Goal: Information Seeking & Learning: Learn about a topic

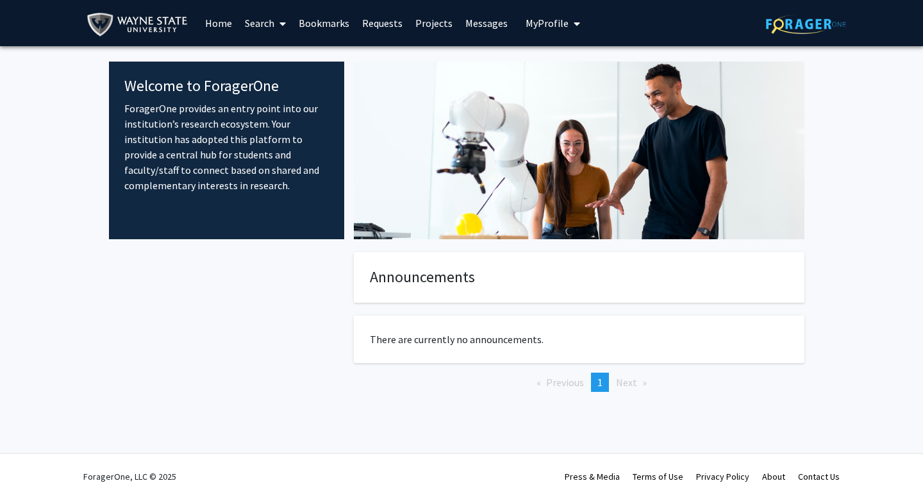
click at [230, 25] on link "Home" at bounding box center [219, 23] width 40 height 45
click at [224, 28] on link "Home" at bounding box center [219, 23] width 40 height 45
click at [223, 22] on link "Home" at bounding box center [219, 23] width 40 height 45
click at [284, 22] on icon at bounding box center [282, 24] width 6 height 10
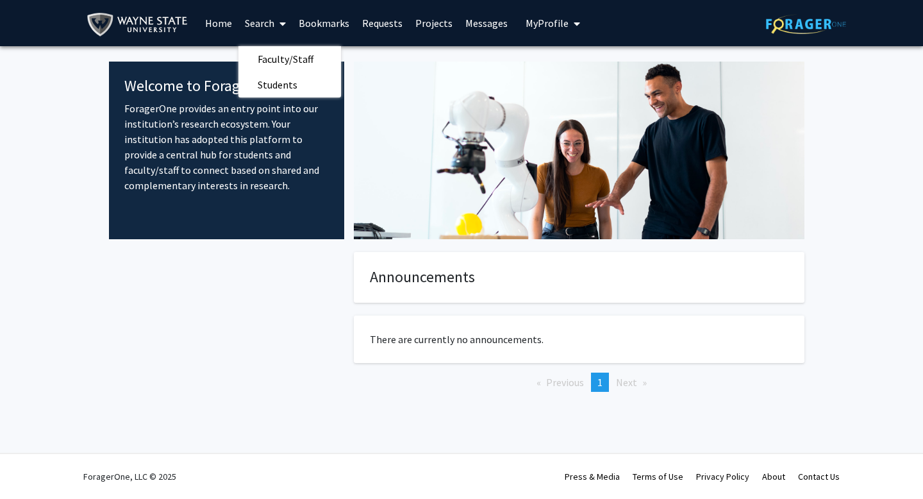
click at [326, 19] on link "Bookmarks" at bounding box center [323, 23] width 63 height 45
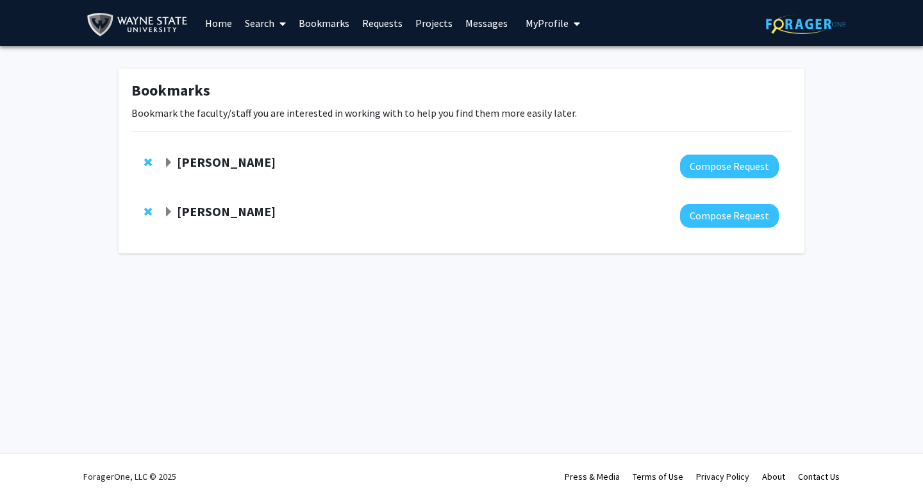
click at [238, 23] on link "Search" at bounding box center [265, 23] width 54 height 45
click at [296, 58] on span "Faculty/Staff" at bounding box center [285, 59] width 94 height 26
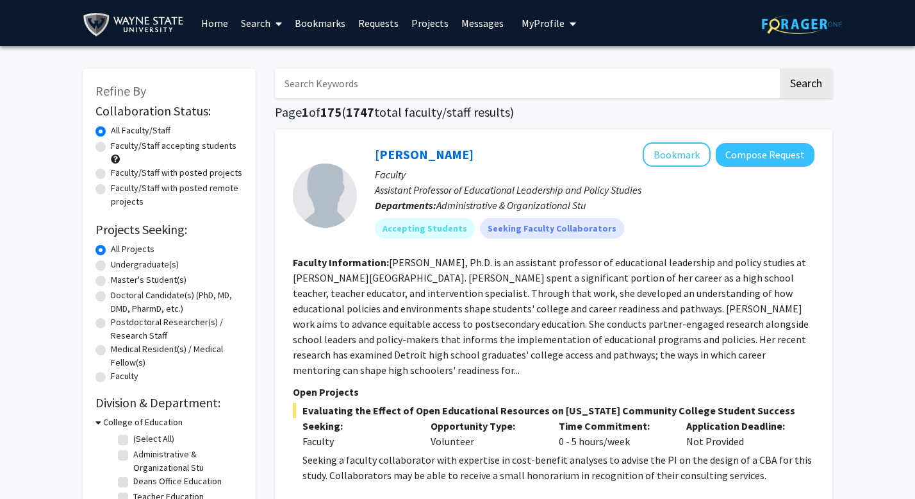
click at [222, 146] on label "Faculty/Staff accepting students" at bounding box center [174, 145] width 126 height 13
click at [119, 146] on input "Faculty/Staff accepting students" at bounding box center [115, 143] width 8 height 8
radio input "true"
click at [149, 264] on label "Undergraduate(s)" at bounding box center [145, 264] width 68 height 13
click at [119, 264] on input "Undergraduate(s)" at bounding box center [115, 262] width 8 height 8
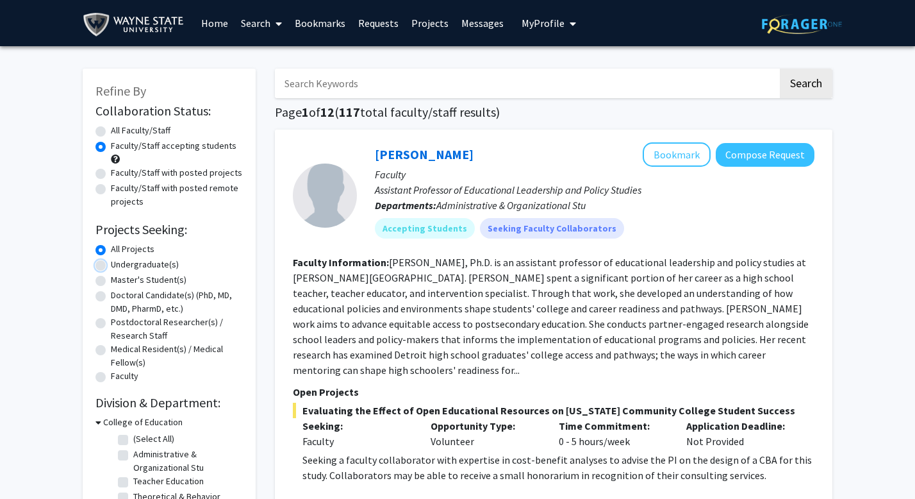
radio input "true"
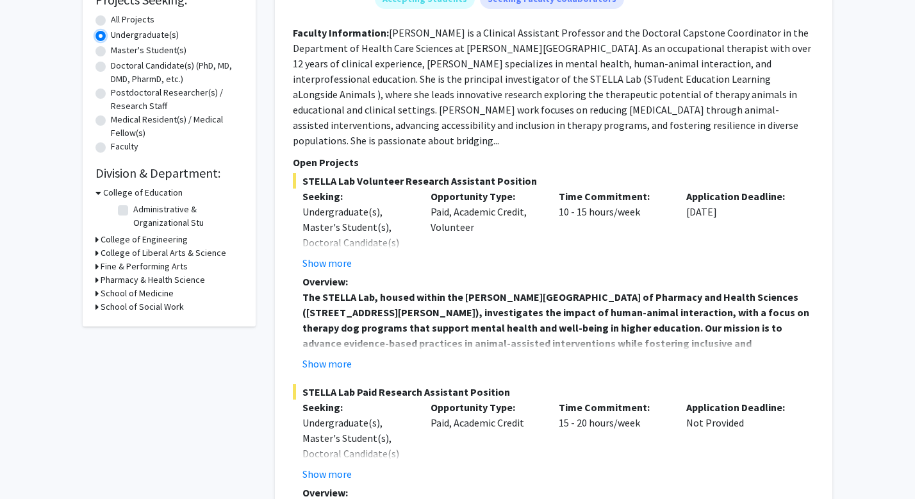
scroll to position [239, 0]
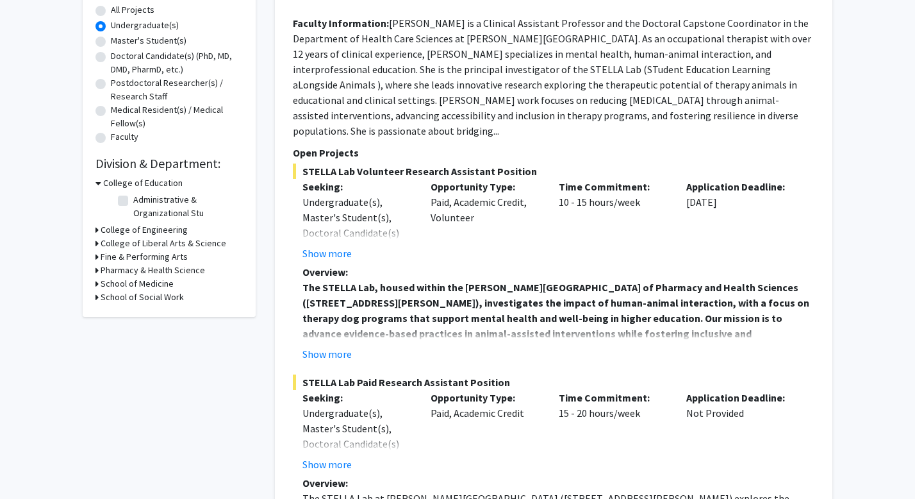
click at [144, 282] on h3 "School of Medicine" at bounding box center [137, 283] width 73 height 13
click at [144, 282] on h3 "School of Medicine" at bounding box center [139, 283] width 73 height 13
click at [159, 268] on h3 "Pharmacy & Health Science" at bounding box center [153, 269] width 104 height 13
click at [159, 268] on h3 "Pharmacy & Health Science" at bounding box center [155, 269] width 104 height 13
click at [157, 251] on h3 "Fine & Performing Arts" at bounding box center [144, 256] width 87 height 13
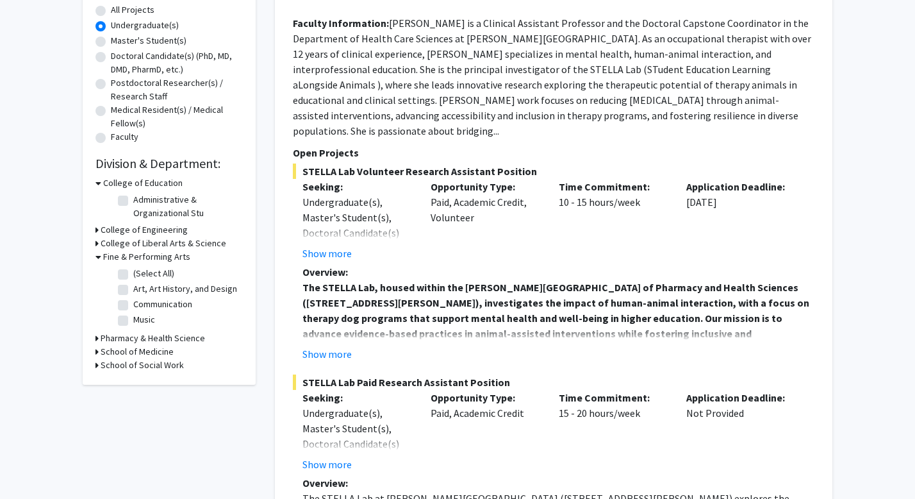
click at [159, 237] on h3 "College of Liberal Arts & Science" at bounding box center [164, 242] width 126 height 13
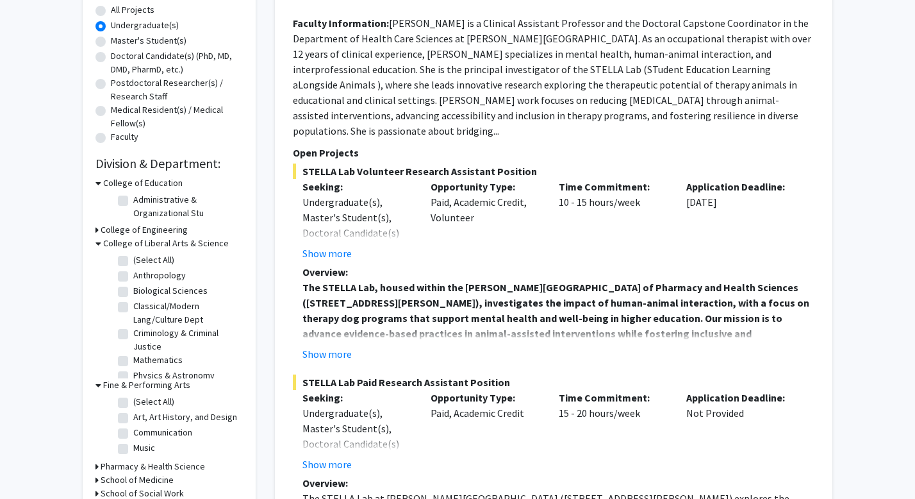
click at [159, 237] on h3 "College of Liberal Arts & Science" at bounding box center [166, 242] width 126 height 13
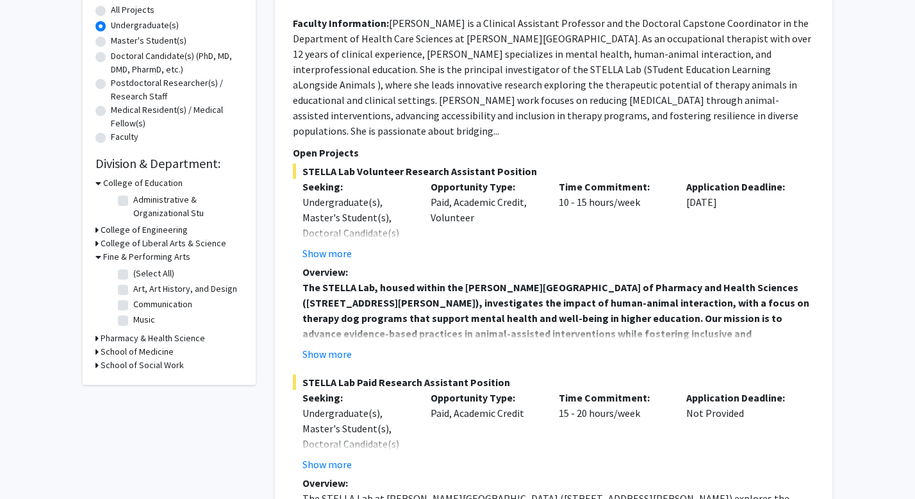
scroll to position [0, 0]
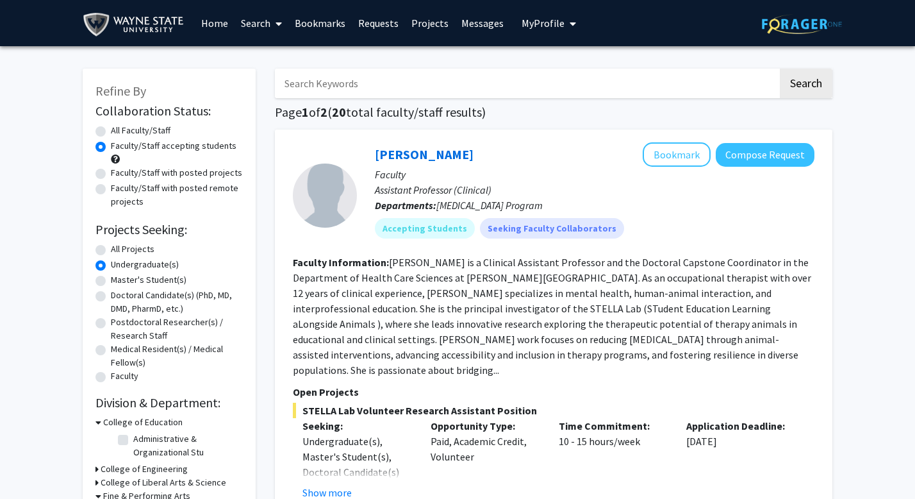
click at [111, 249] on label "All Projects" at bounding box center [133, 248] width 44 height 13
click at [111, 249] on input "All Projects" at bounding box center [115, 246] width 8 height 8
radio input "true"
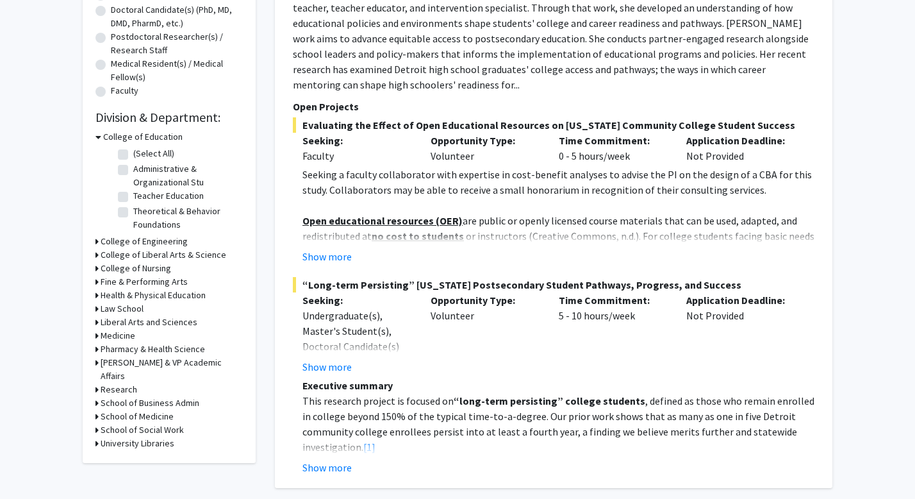
scroll to position [302, 0]
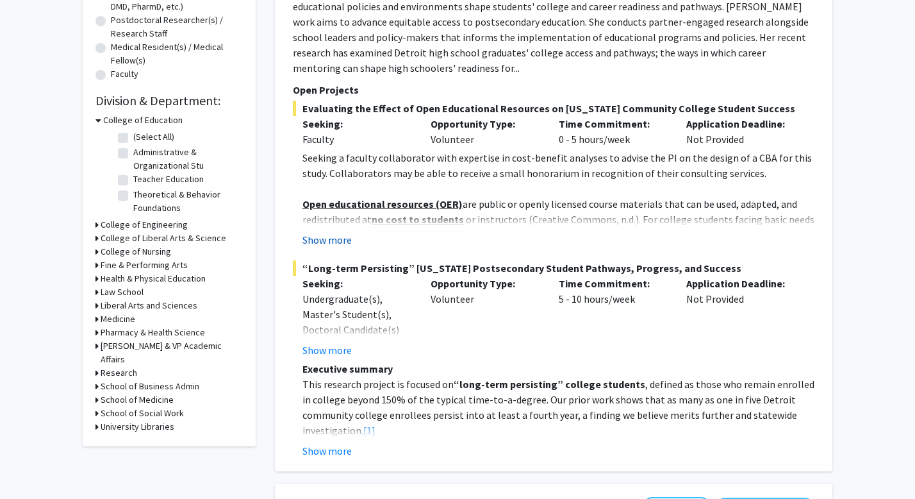
click at [335, 236] on button "Show more" at bounding box center [327, 239] width 49 height 15
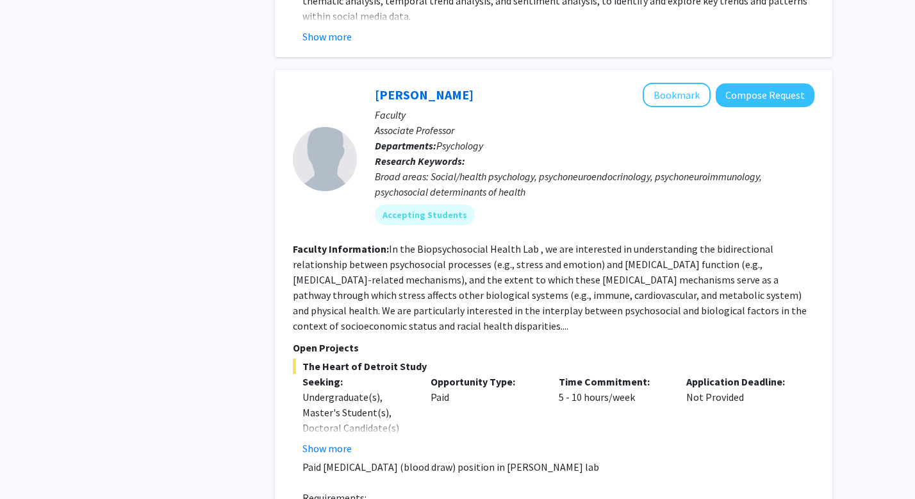
scroll to position [4233, 0]
click at [336, 440] on button "Show more" at bounding box center [327, 447] width 49 height 15
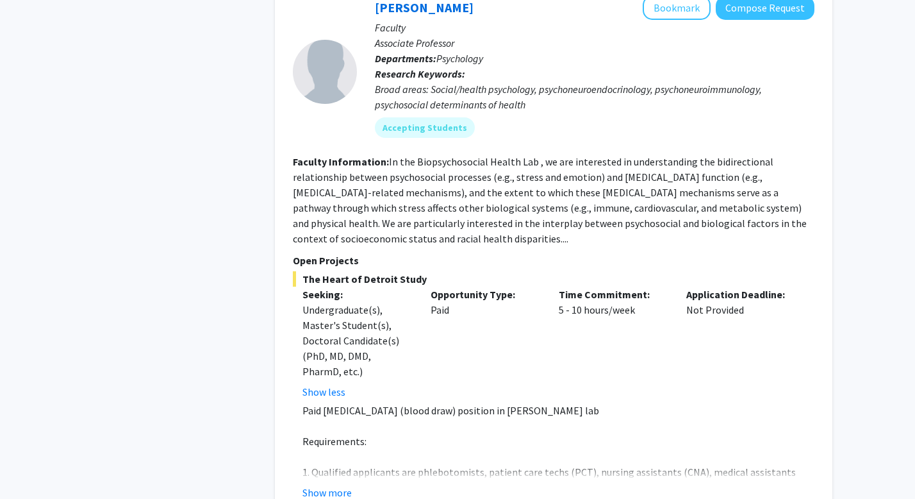
scroll to position [4323, 0]
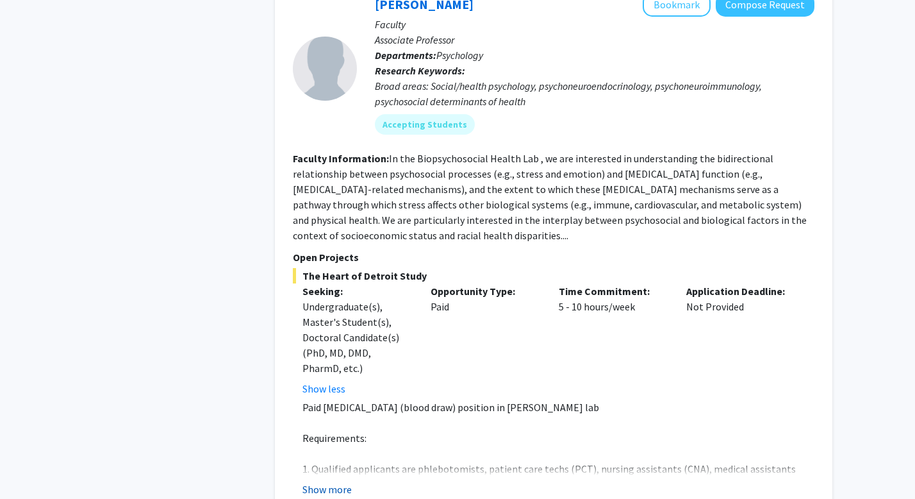
click at [343, 481] on button "Show more" at bounding box center [327, 488] width 49 height 15
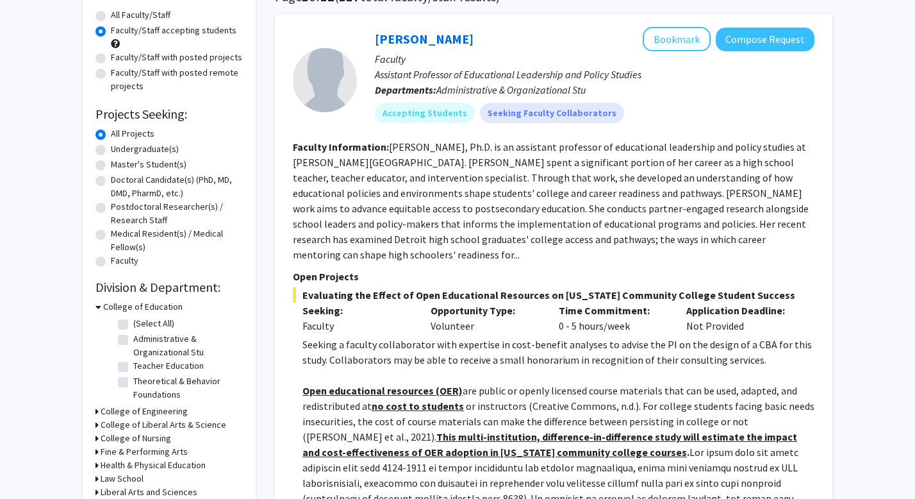
scroll to position [0, 0]
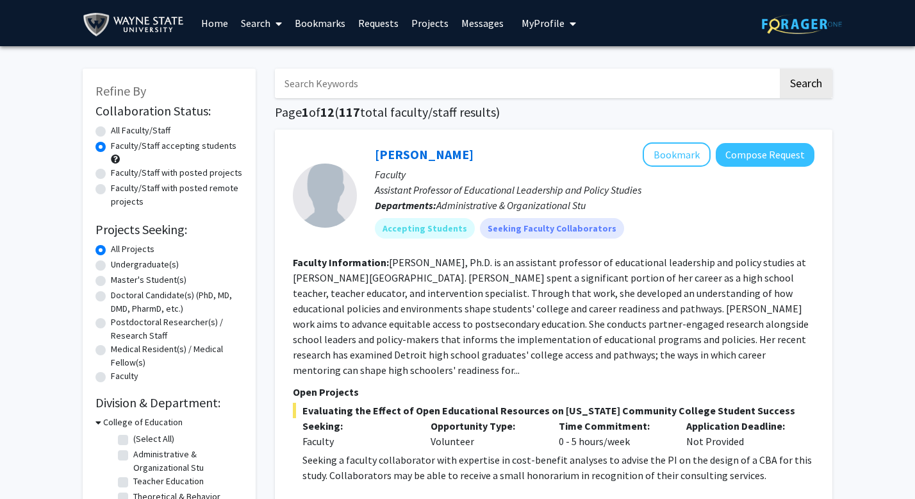
click at [111, 129] on label "All Faculty/Staff" at bounding box center [141, 130] width 60 height 13
click at [111, 129] on input "All Faculty/Staff" at bounding box center [115, 128] width 8 height 8
radio input "true"
click at [361, 84] on input "Search Keywords" at bounding box center [526, 83] width 503 height 29
type input "[PERSON_NAME]"
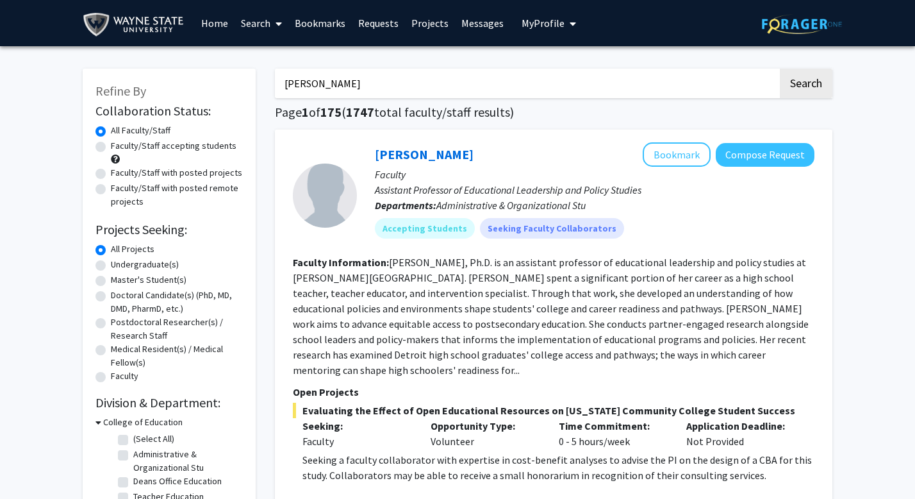
click at [780, 69] on button "Search" at bounding box center [806, 83] width 53 height 29
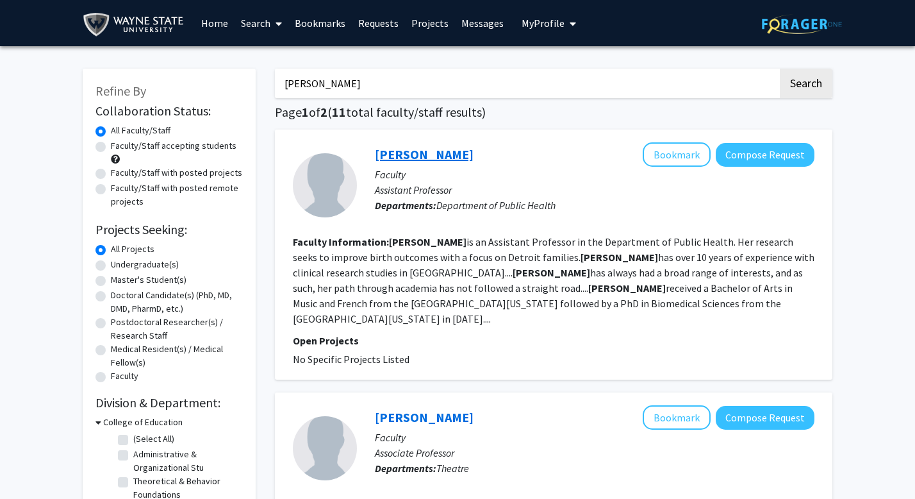
click at [423, 148] on link "[PERSON_NAME]" at bounding box center [424, 154] width 99 height 16
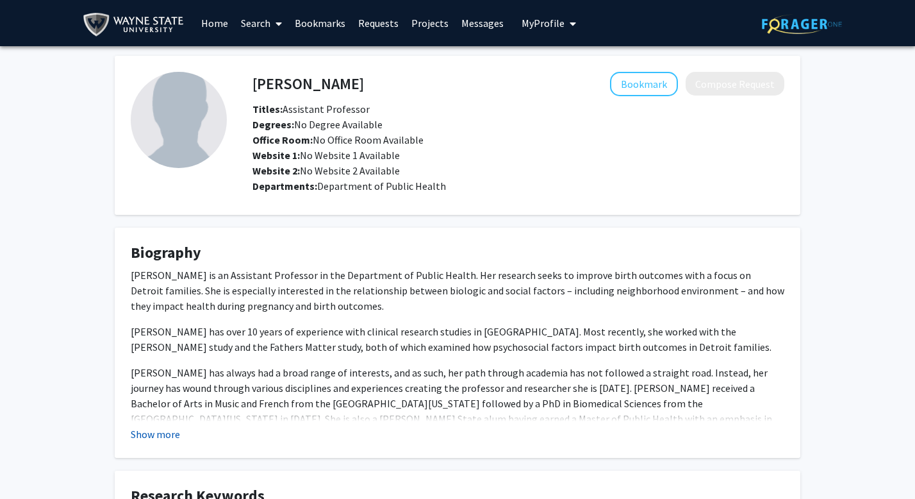
click at [158, 431] on button "Show more" at bounding box center [155, 433] width 49 height 15
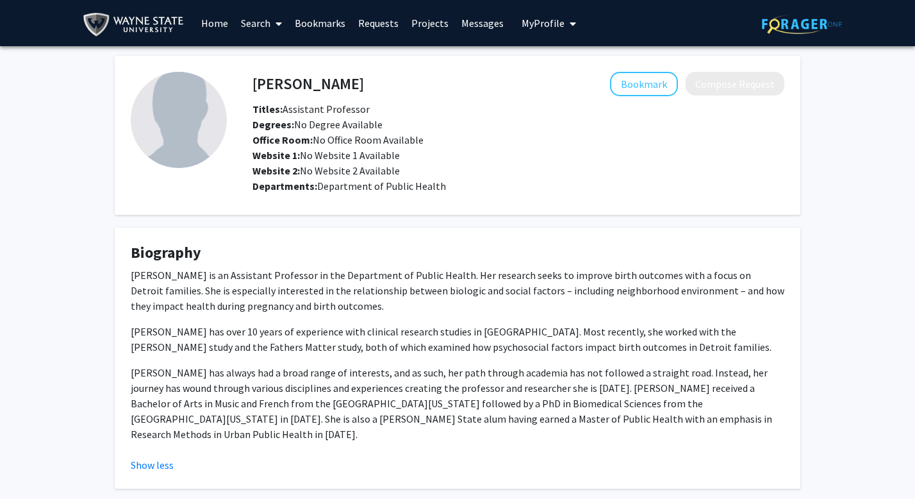
click at [270, 27] on link "Search" at bounding box center [262, 23] width 54 height 45
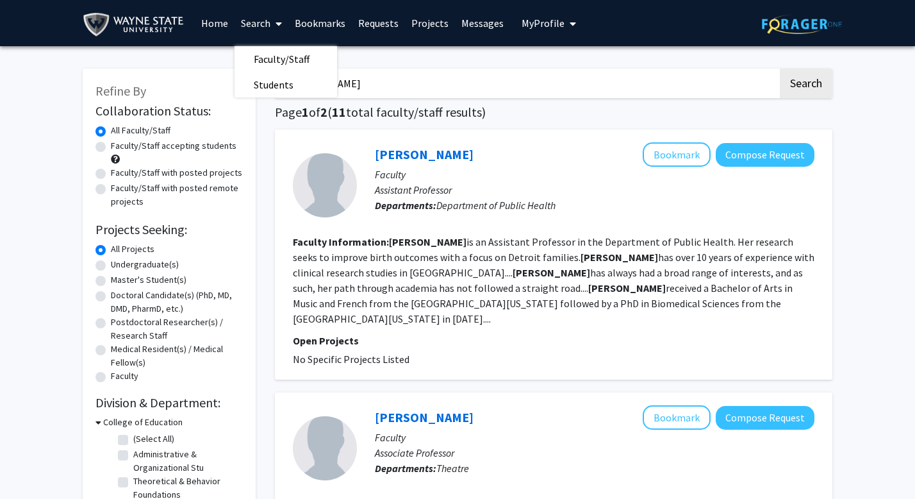
click at [333, 116] on h1 "Page 1 of 2 ( 11 total faculty/staff results)" at bounding box center [554, 111] width 558 height 15
drag, startPoint x: 366, startPoint y: 81, endPoint x: 247, endPoint y: 63, distance: 119.8
click at [780, 69] on button "Search" at bounding box center [806, 83] width 53 height 29
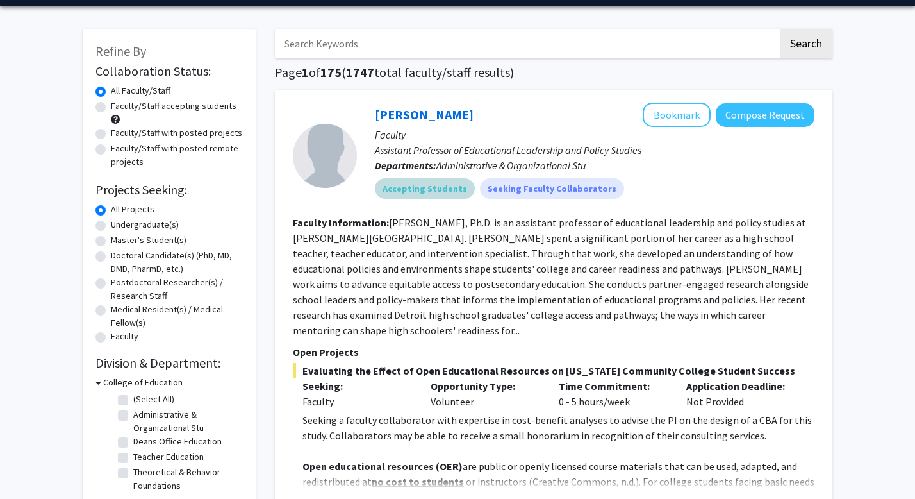
scroll to position [31, 0]
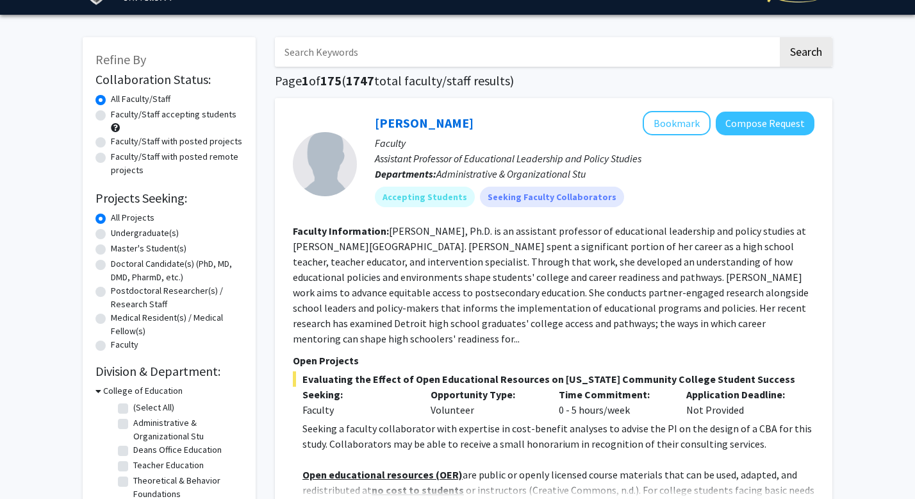
click at [217, 113] on label "Faculty/Staff accepting students" at bounding box center [174, 114] width 126 height 13
click at [119, 113] on input "Faculty/Staff accepting students" at bounding box center [115, 112] width 8 height 8
radio input "true"
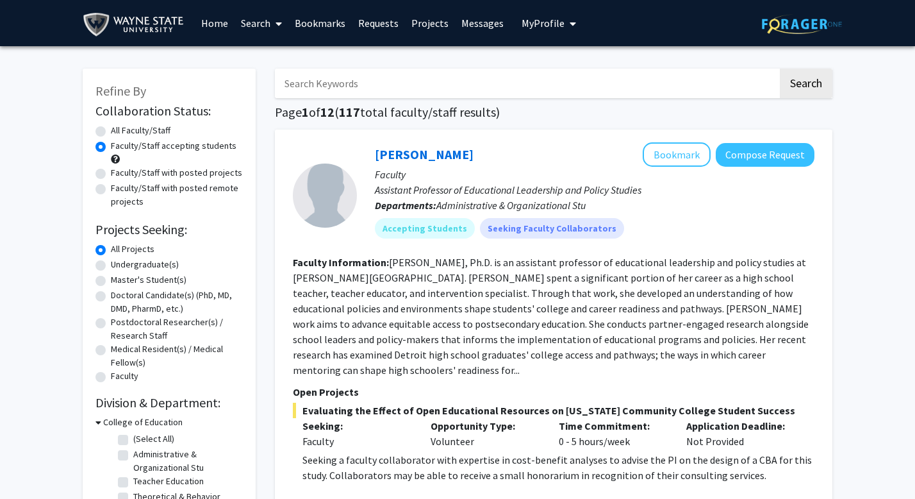
click at [136, 262] on label "Undergraduate(s)" at bounding box center [145, 264] width 68 height 13
click at [119, 262] on input "Undergraduate(s)" at bounding box center [115, 262] width 8 height 8
radio input "true"
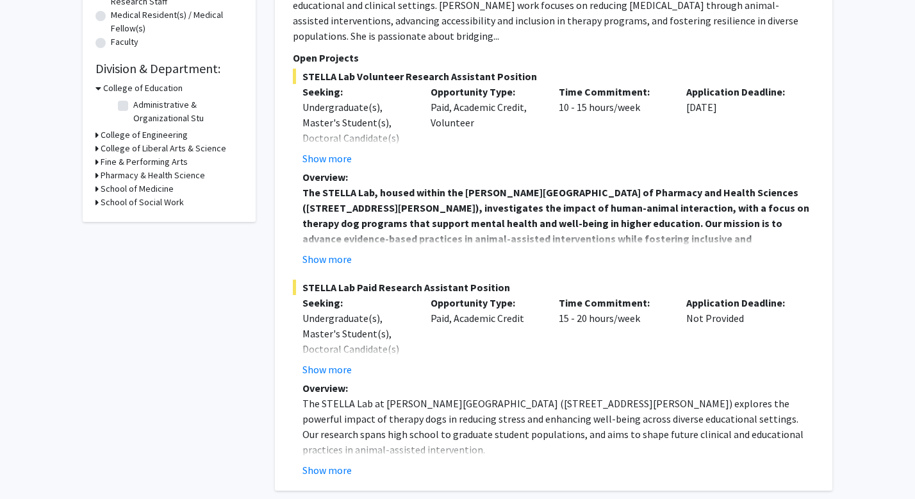
scroll to position [347, 0]
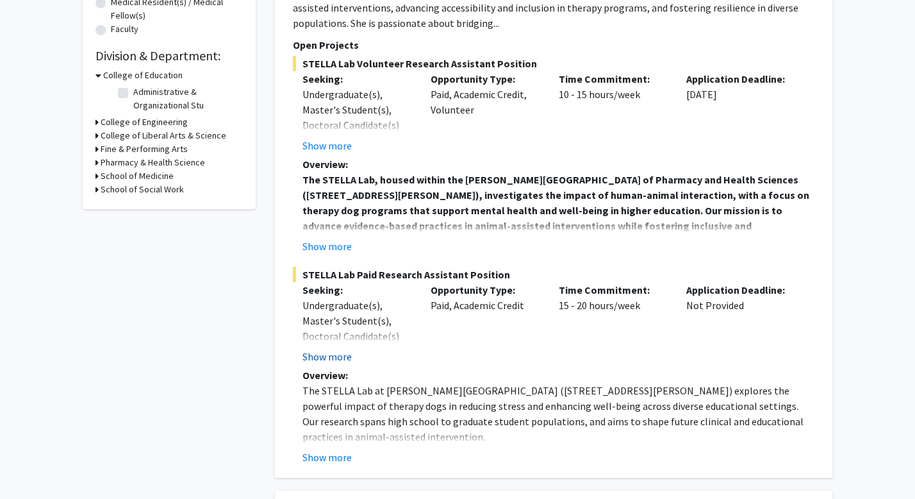
click at [328, 349] on button "Show more" at bounding box center [327, 356] width 49 height 15
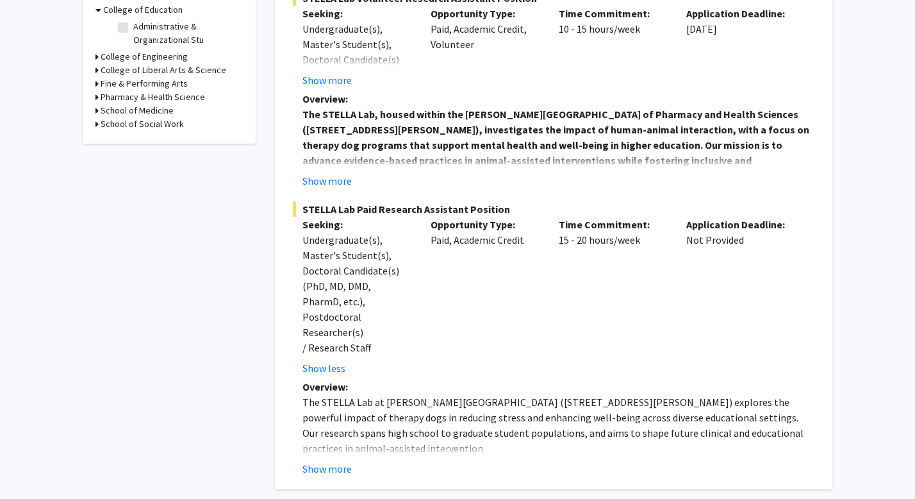
scroll to position [424, 0]
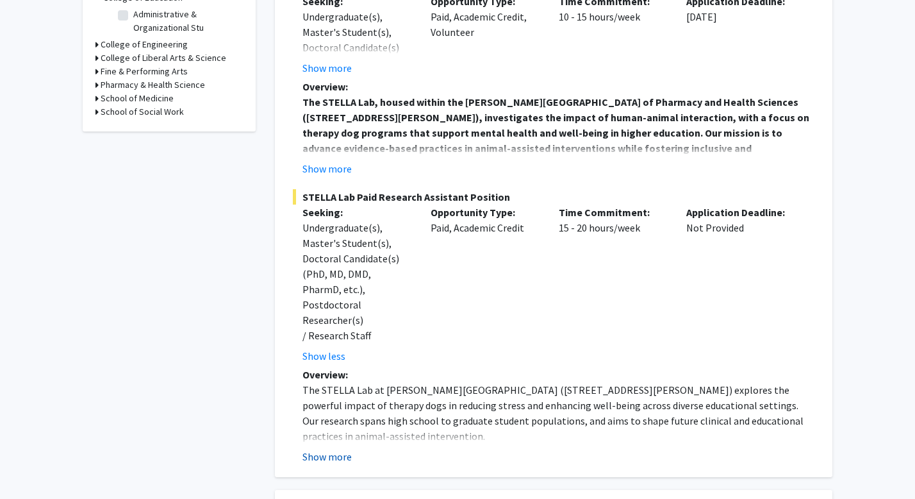
click at [335, 449] on button "Show more" at bounding box center [327, 456] width 49 height 15
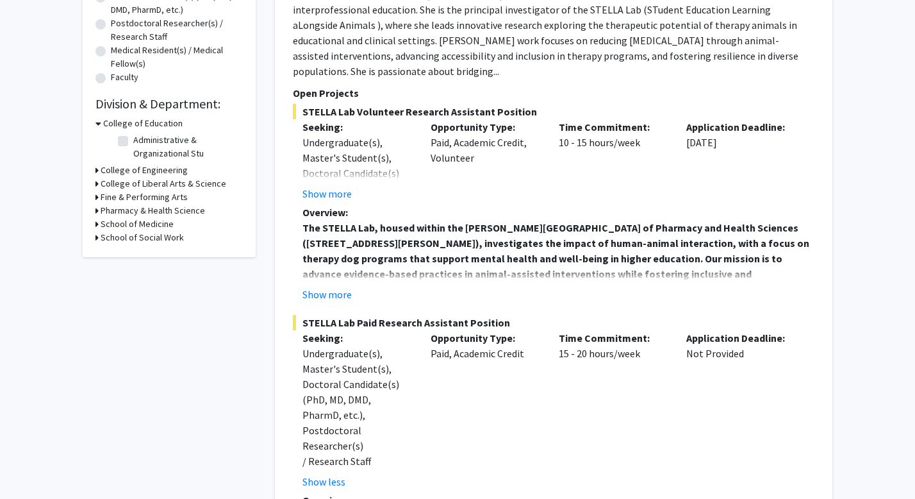
scroll to position [299, 0]
click at [335, 205] on strong "Overview:" at bounding box center [326, 211] width 46 height 13
click at [336, 185] on button "Show more" at bounding box center [327, 192] width 49 height 15
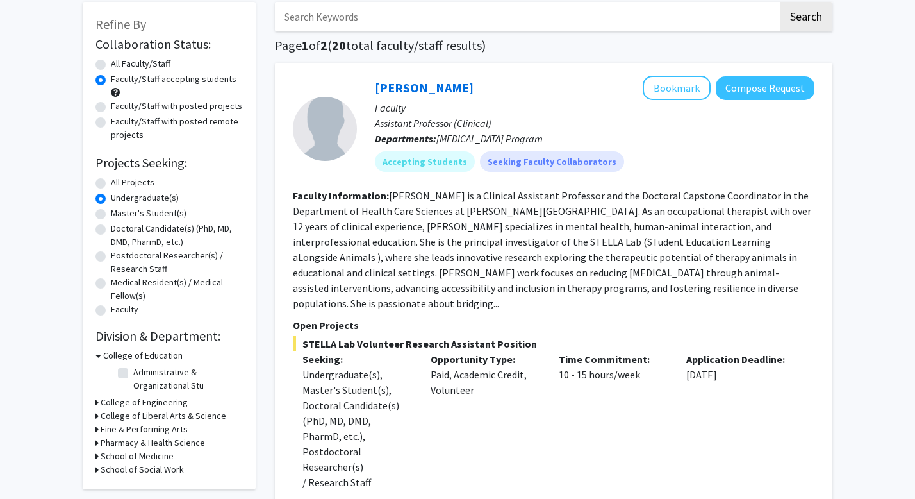
scroll to position [47, 0]
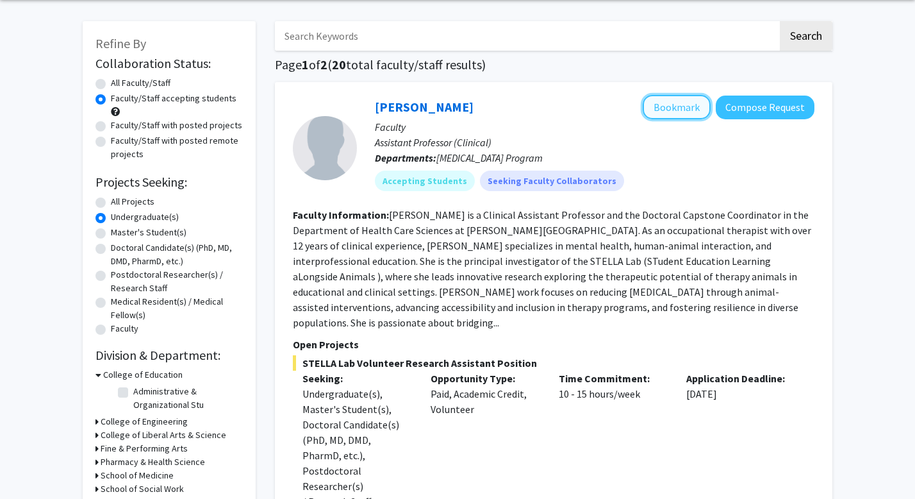
click at [672, 106] on button "Bookmark" at bounding box center [677, 107] width 68 height 24
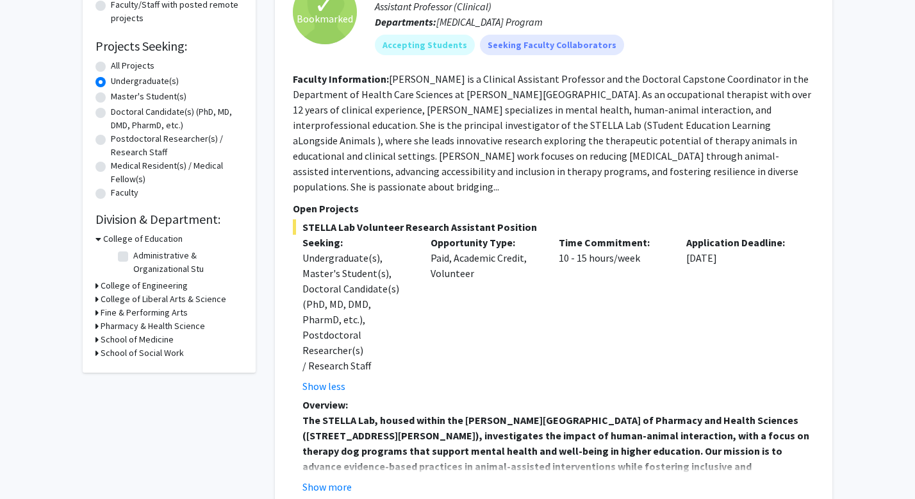
scroll to position [0, 0]
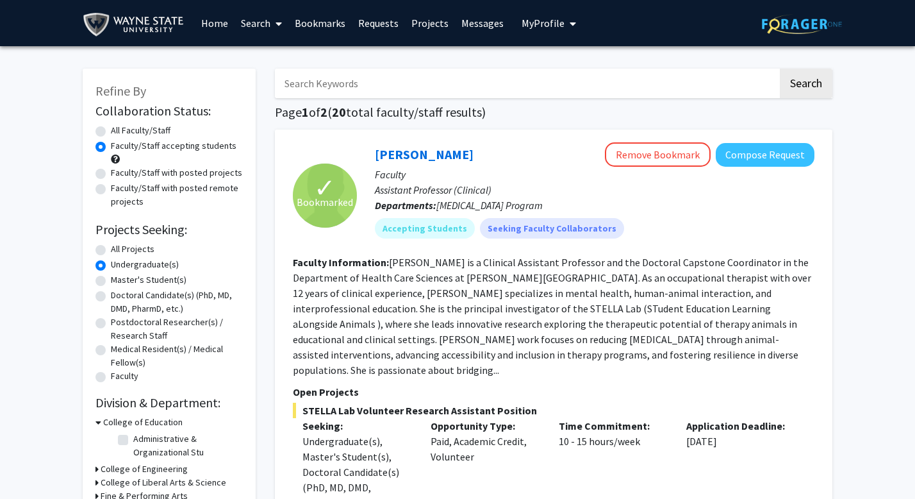
click at [137, 130] on label "All Faculty/Staff" at bounding box center [141, 130] width 60 height 13
click at [119, 130] on input "All Faculty/Staff" at bounding box center [115, 128] width 8 height 8
radio input "true"
click at [151, 147] on label "Faculty/Staff accepting students" at bounding box center [174, 145] width 126 height 13
click at [119, 147] on input "Faculty/Staff accepting students" at bounding box center [115, 143] width 8 height 8
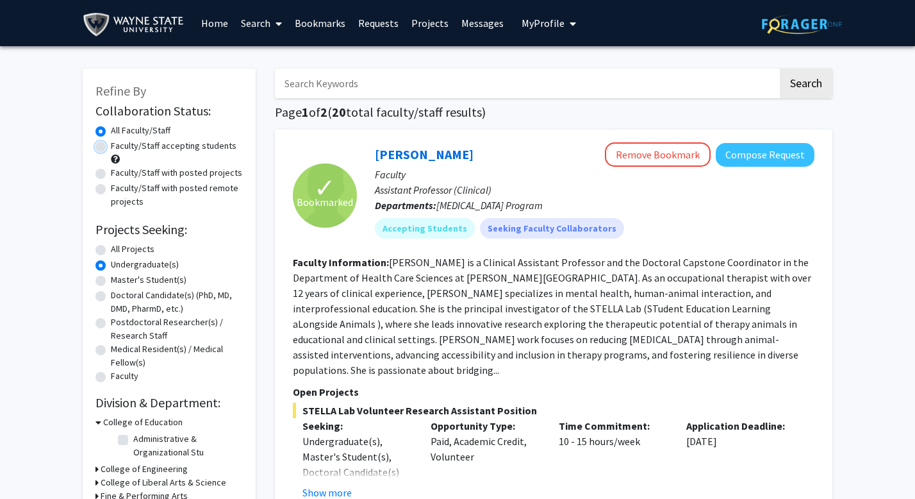
radio input "true"
click at [111, 245] on label "All Projects" at bounding box center [133, 248] width 44 height 13
click at [111, 245] on input "All Projects" at bounding box center [115, 246] width 8 height 8
radio input "true"
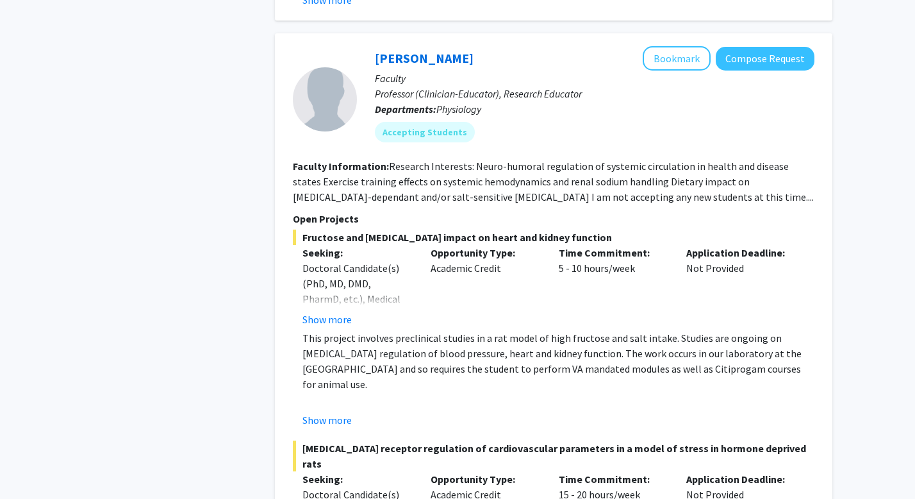
scroll to position [756, 0]
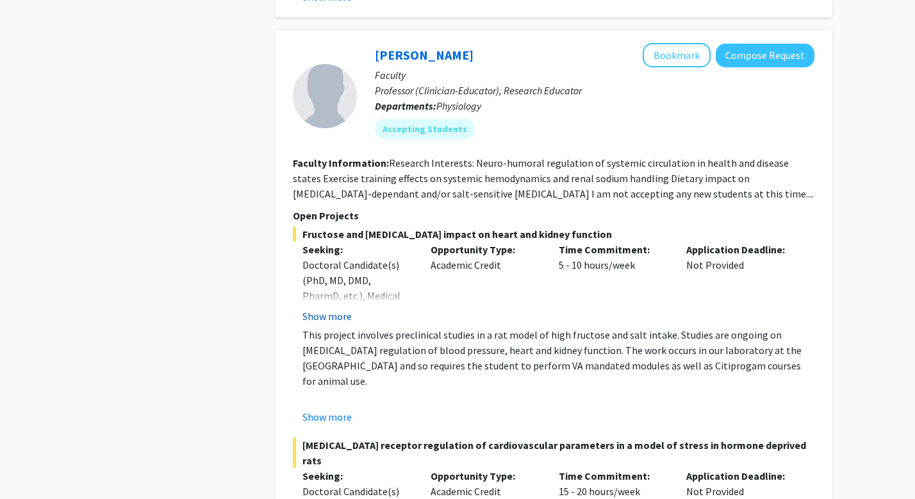
click at [346, 314] on button "Show more" at bounding box center [327, 315] width 49 height 15
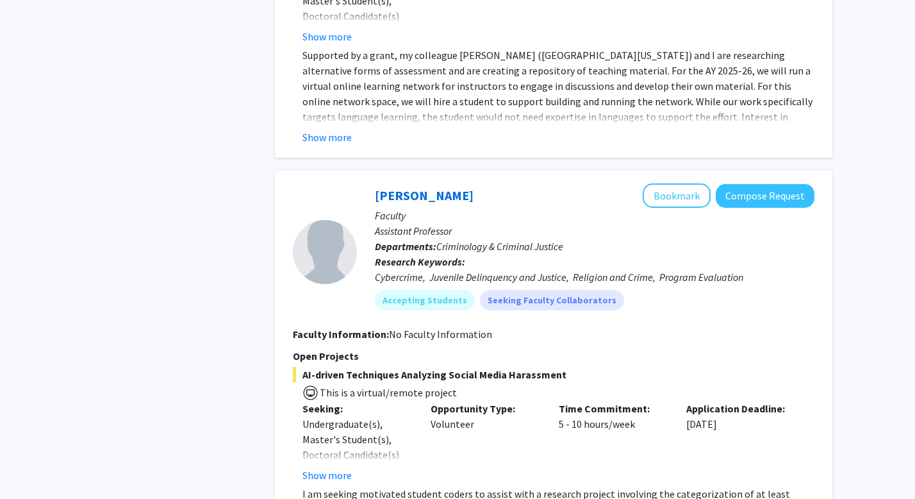
scroll to position [3299, 0]
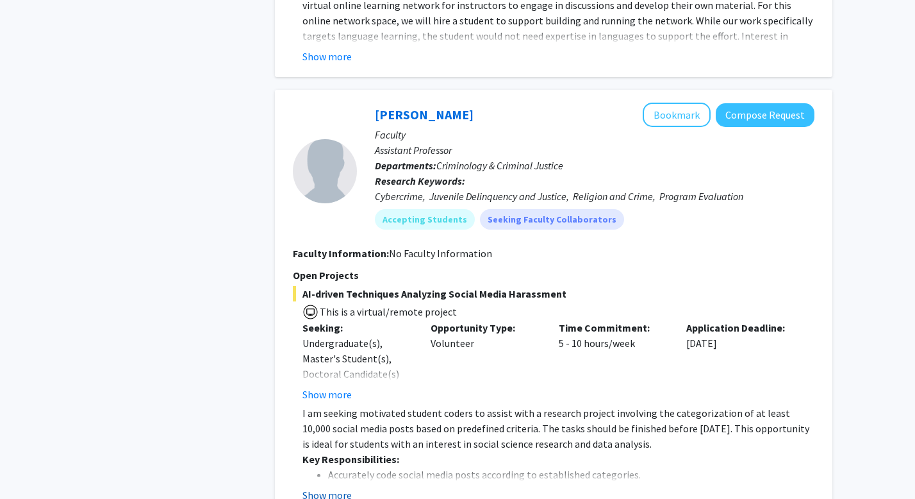
click at [349, 487] on button "Show more" at bounding box center [327, 494] width 49 height 15
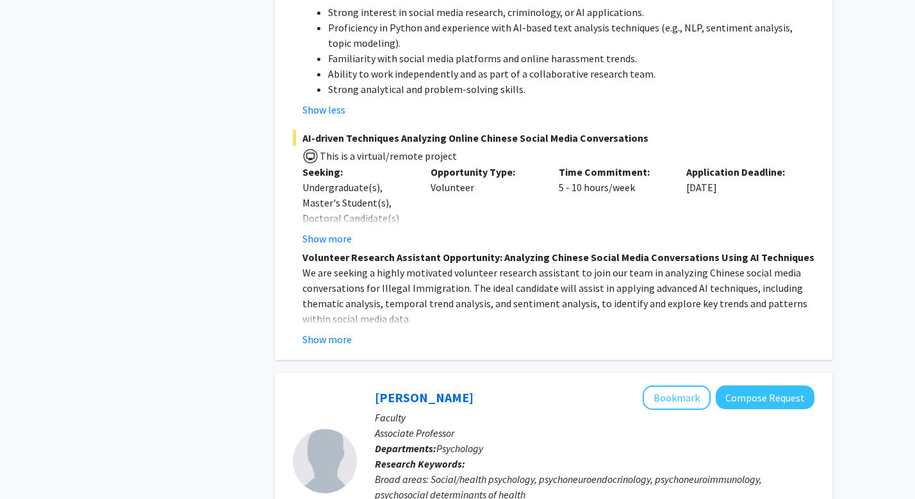
scroll to position [4186, 0]
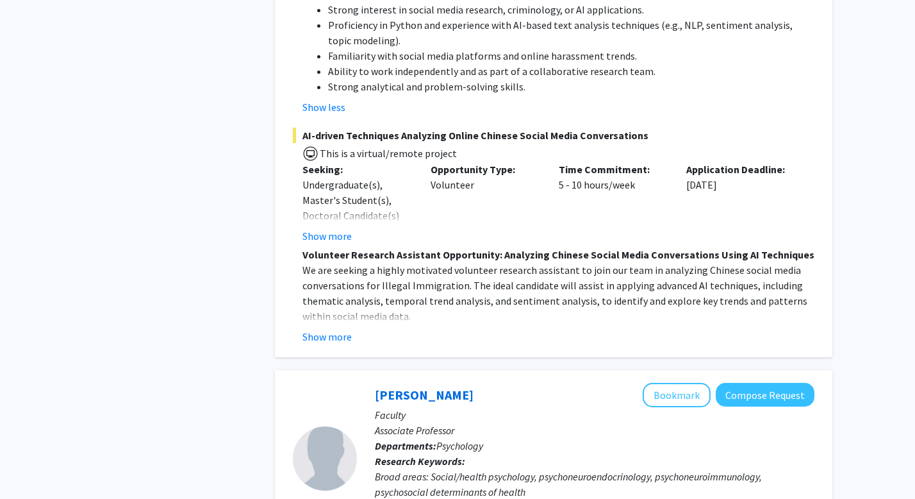
click at [340, 329] on button "Show more" at bounding box center [327, 336] width 49 height 15
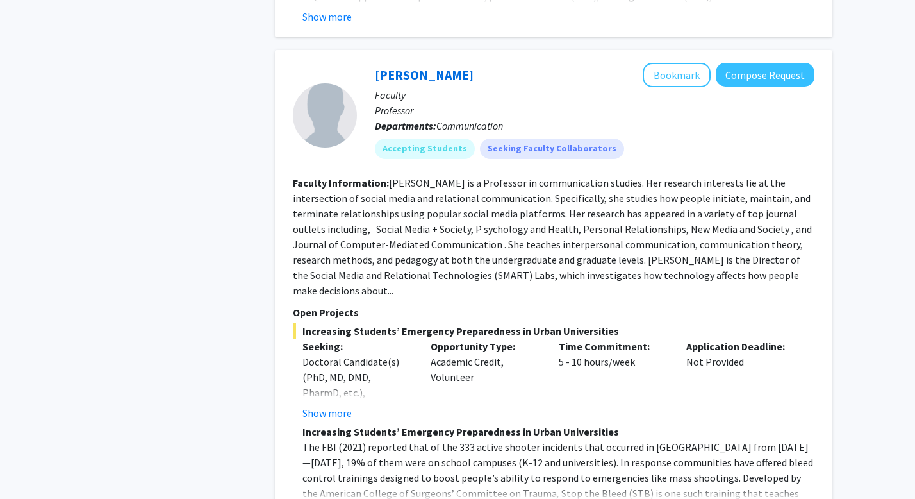
scroll to position [5279, 0]
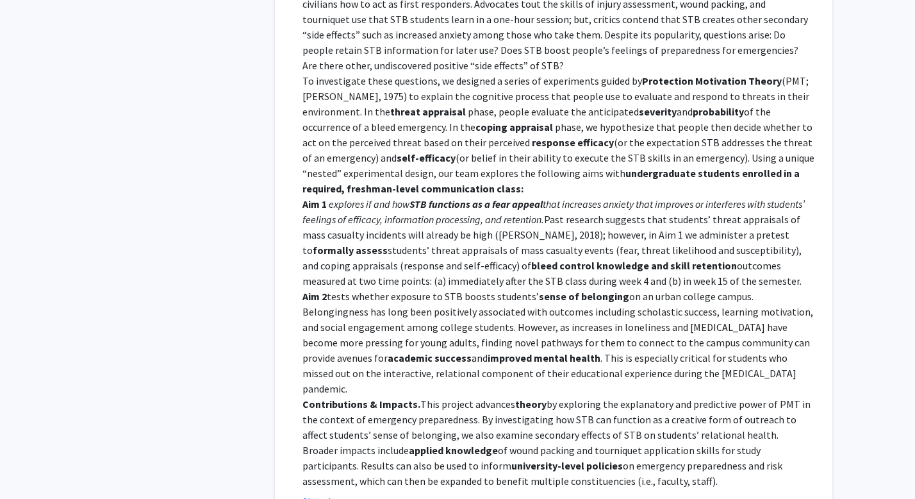
scroll to position [5920, 0]
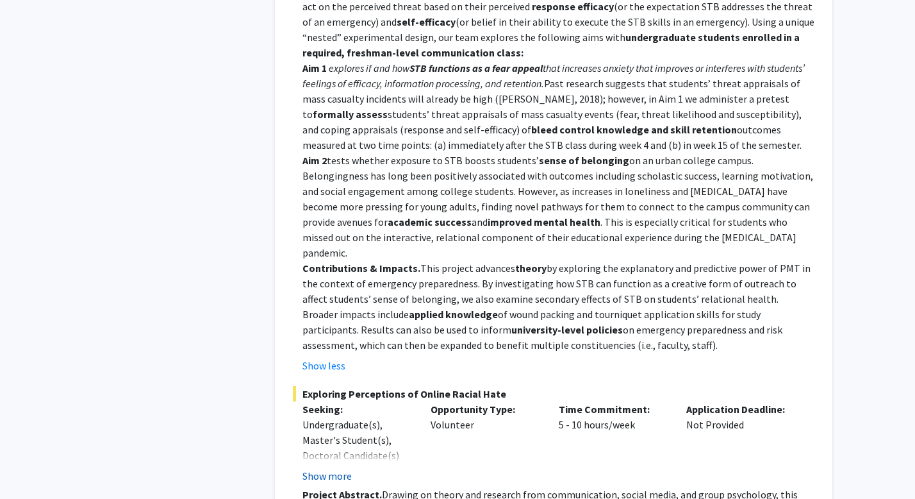
click at [335, 468] on button "Show more" at bounding box center [327, 475] width 49 height 15
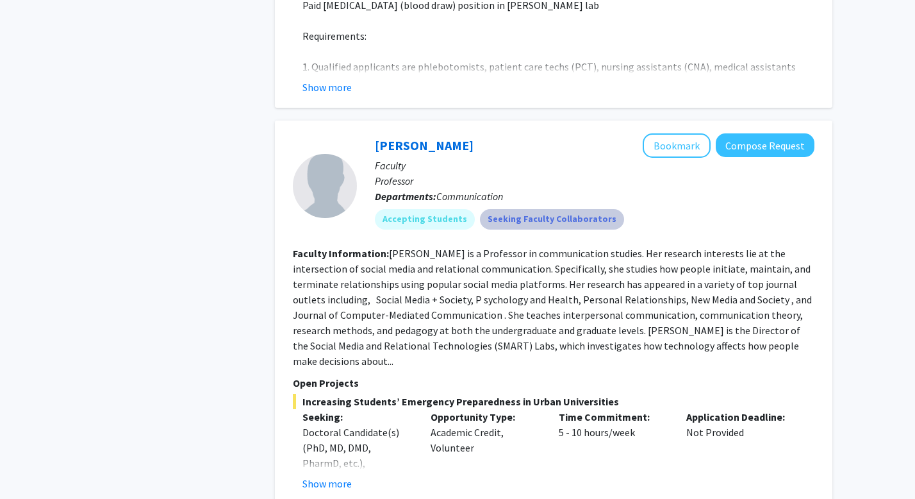
scroll to position [5184, 0]
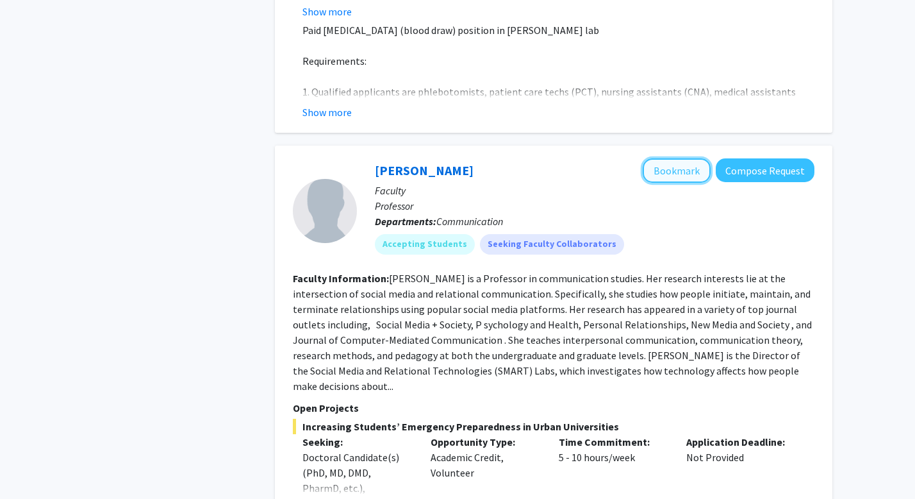
click at [687, 158] on button "Bookmark" at bounding box center [677, 170] width 68 height 24
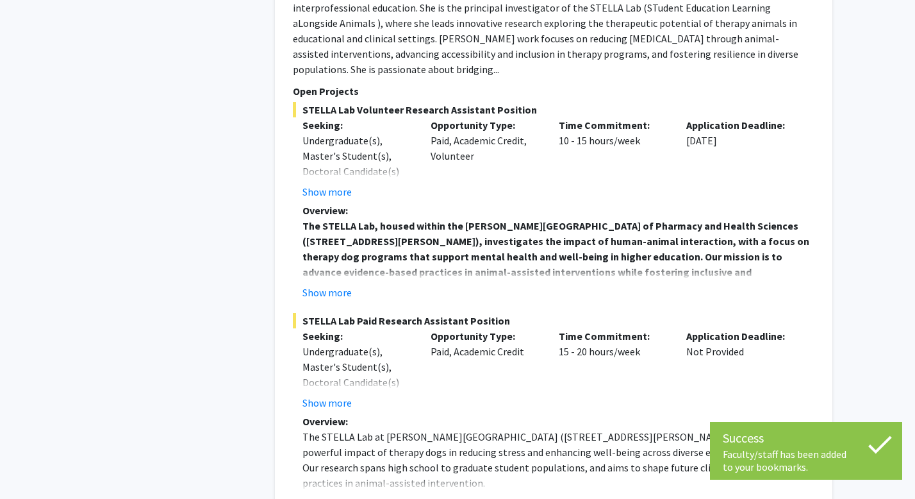
scroll to position [6744, 0]
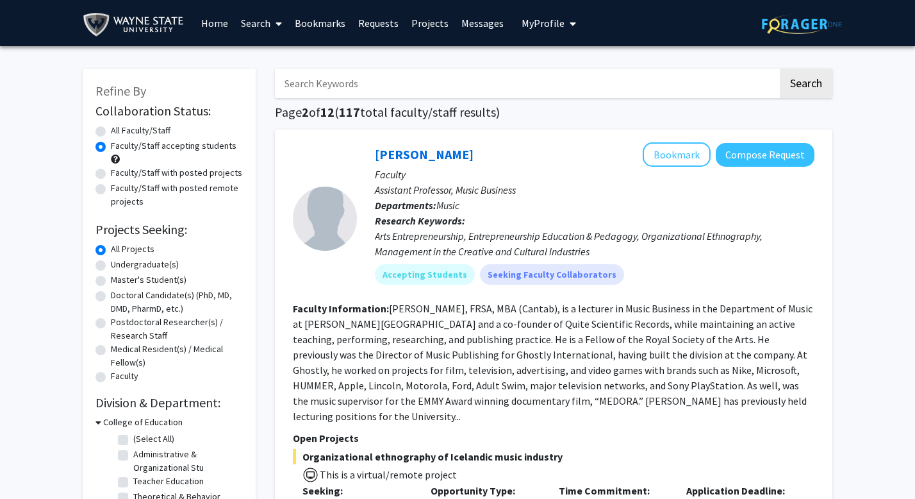
click at [390, 83] on input "Search Keywords" at bounding box center [526, 83] width 503 height 29
type input "[PERSON_NAME]"
click at [780, 69] on button "Search" at bounding box center [806, 83] width 53 height 29
radio input "true"
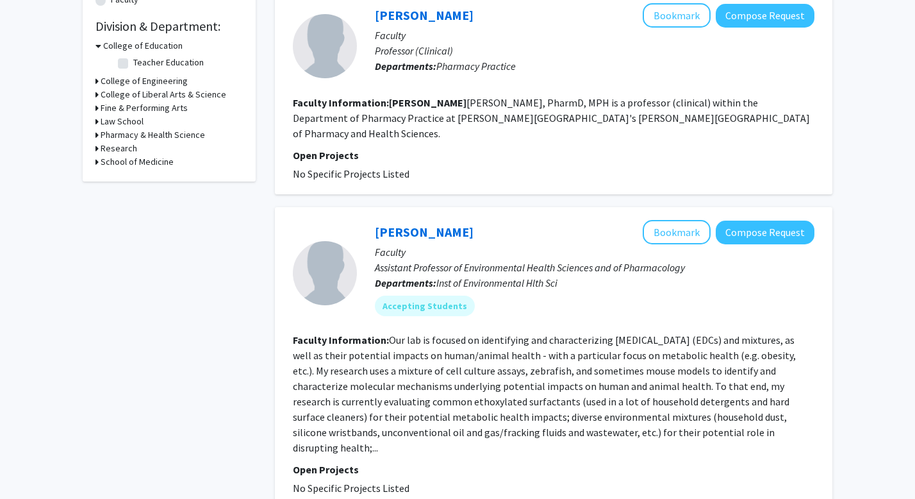
scroll to position [376, 0]
click at [747, 404] on fg-read-more "Our lab is focused on identifying and characterizing [MEDICAL_DATA] (EDCs) and …" at bounding box center [544, 394] width 503 height 120
click at [743, 399] on fg-read-more "Our lab is focused on identifying and characterizing [MEDICAL_DATA] (EDCs) and …" at bounding box center [544, 394] width 503 height 120
click at [751, 401] on fg-read-more "Our lab is focused on identifying and characterizing [MEDICAL_DATA] (EDCs) and …" at bounding box center [544, 394] width 503 height 120
click at [672, 220] on button "Bookmark" at bounding box center [677, 232] width 68 height 24
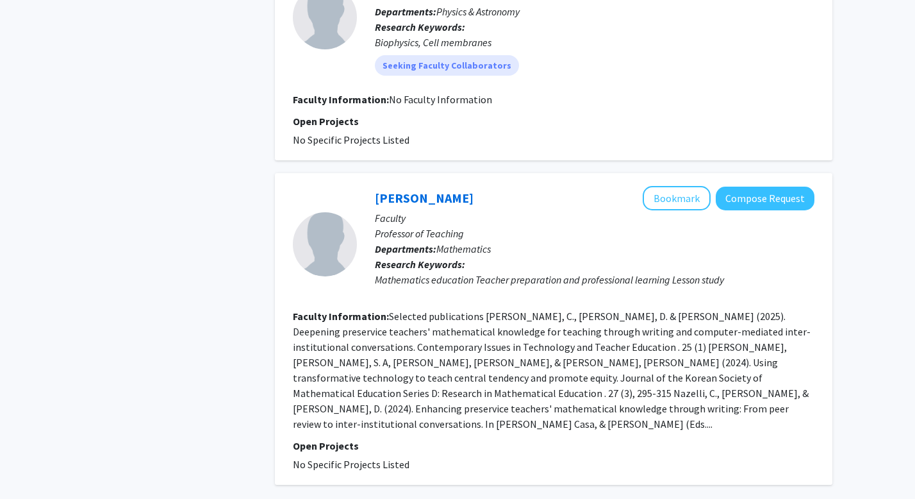
scroll to position [2203, 0]
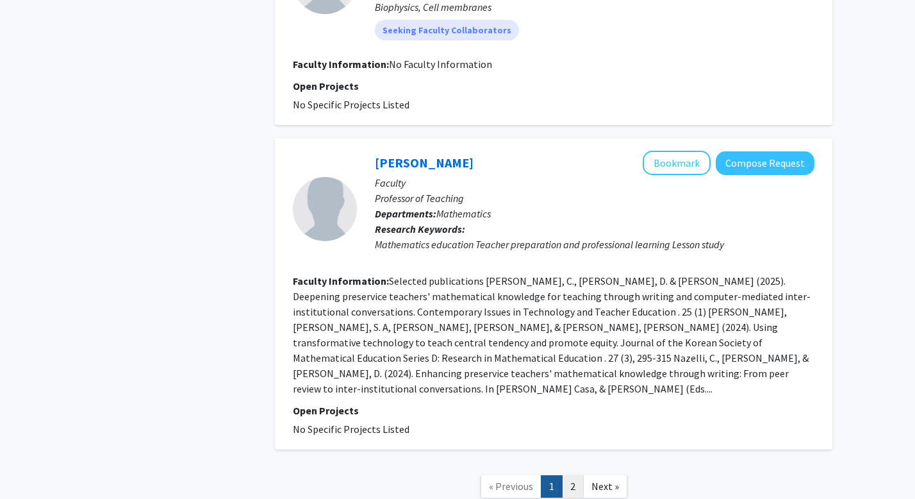
click at [568, 475] on link "2" at bounding box center [573, 486] width 22 height 22
